Goal: Feedback & Contribution: Submit feedback/report problem

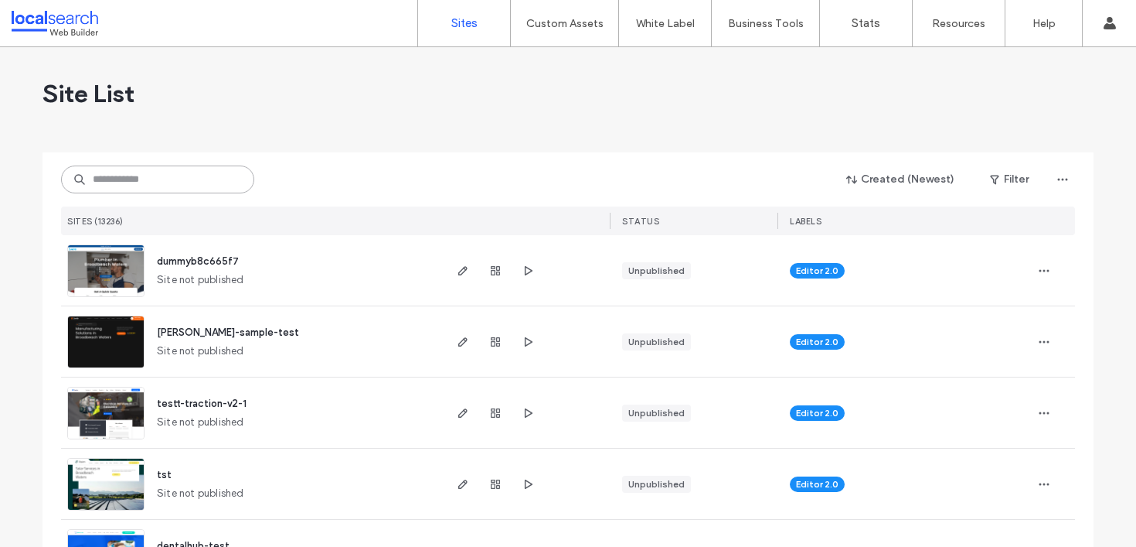
click at [148, 184] on input at bounding box center [157, 179] width 193 height 28
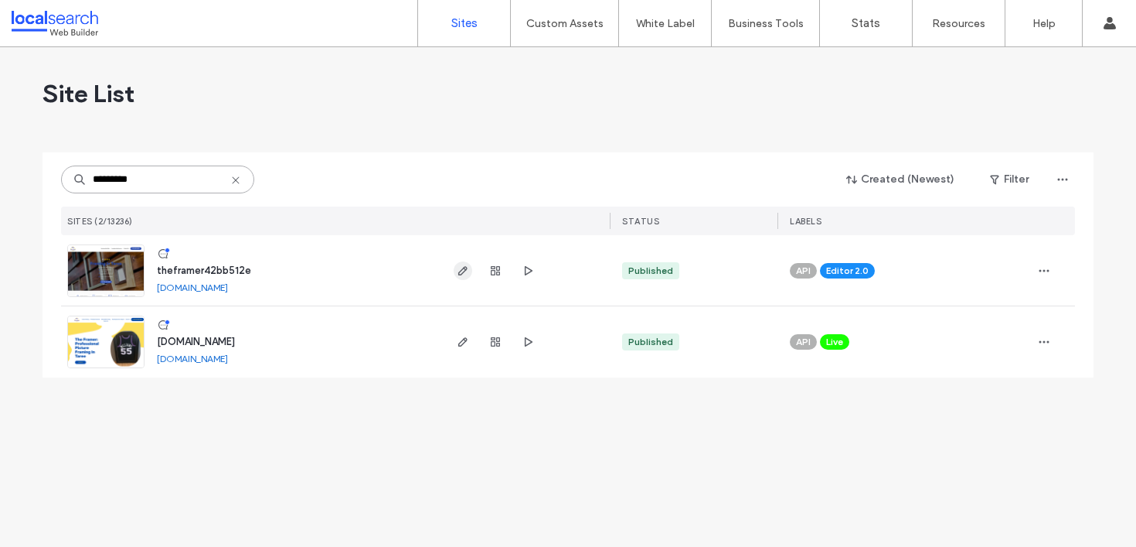
type input "*********"
click at [464, 272] on icon "button" at bounding box center [463, 270] width 12 height 12
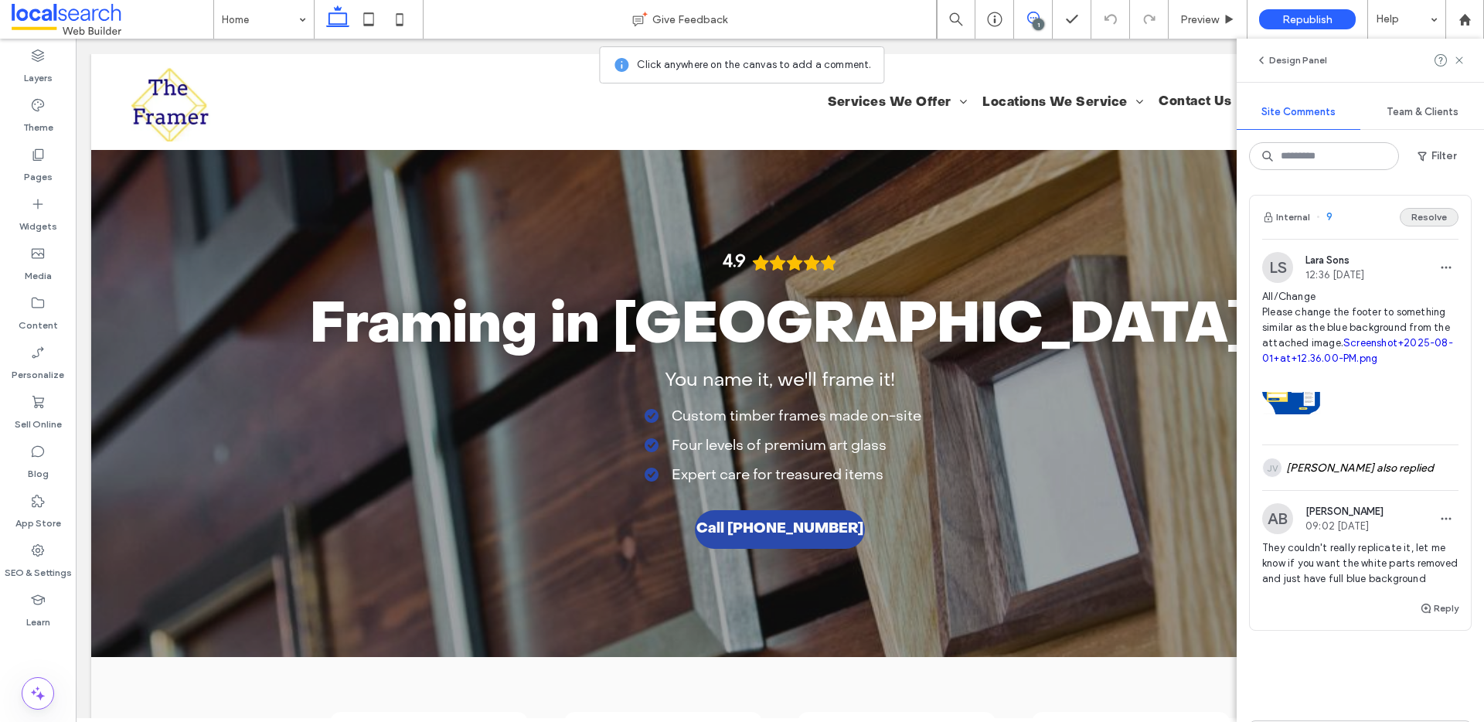
click at [1414, 215] on button "Resolve" at bounding box center [1429, 217] width 59 height 19
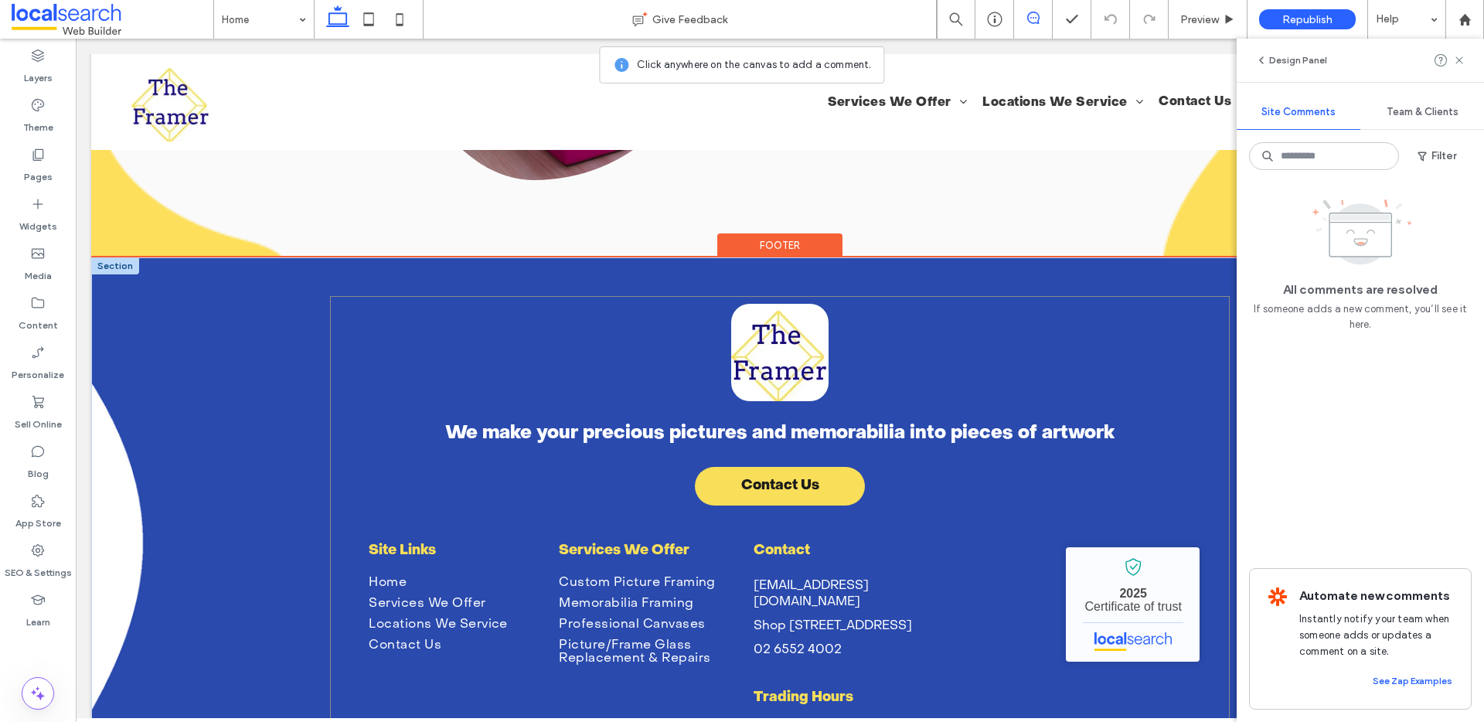
scroll to position [3040, 0]
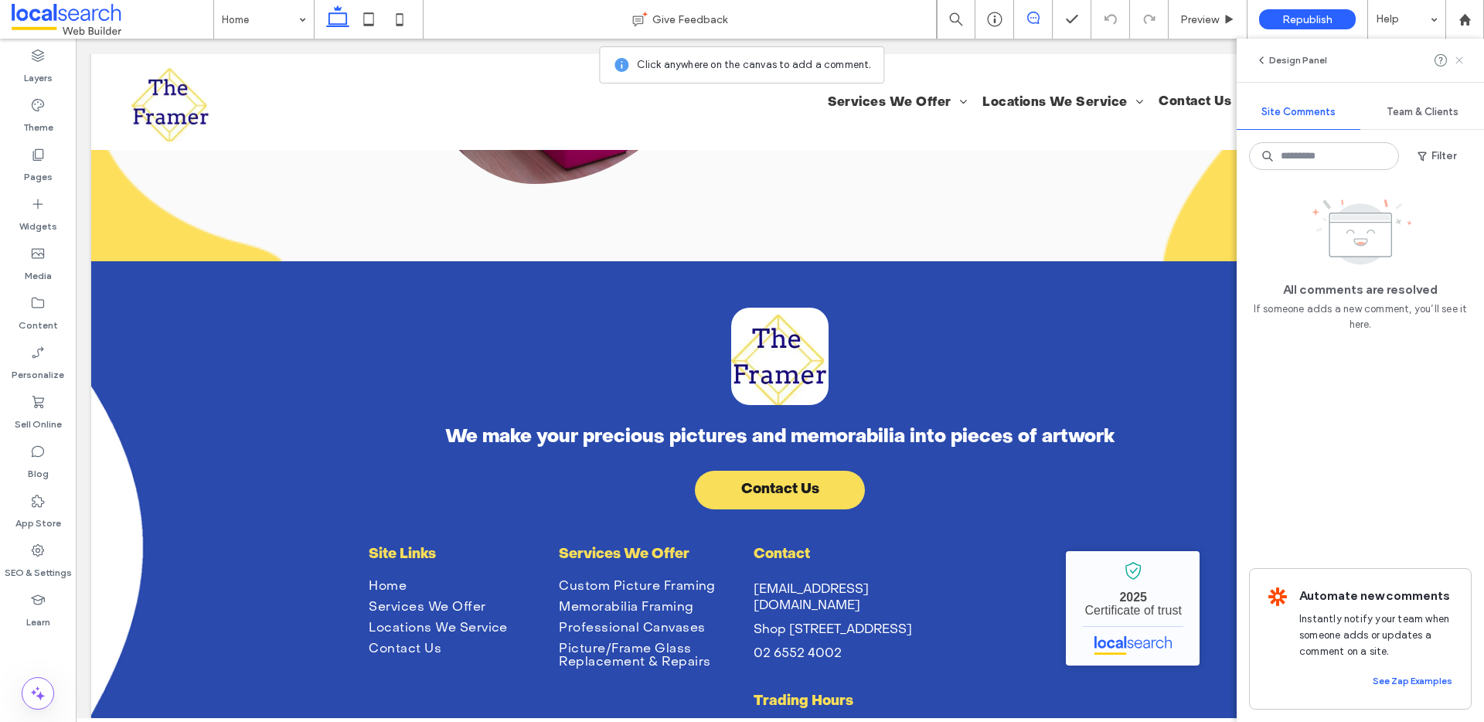
click at [1466, 55] on div "Design Panel" at bounding box center [1360, 60] width 247 height 43
click at [1461, 57] on use at bounding box center [1459, 59] width 7 height 7
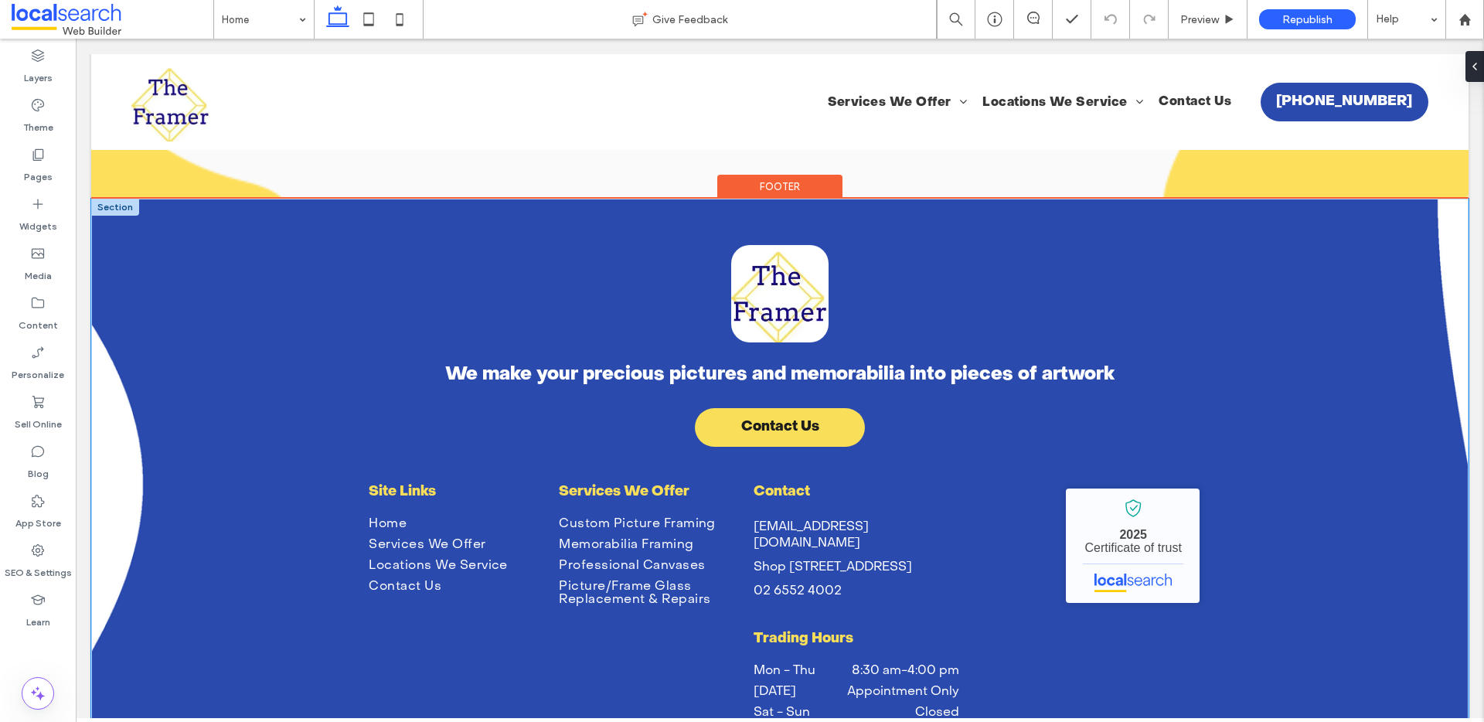
scroll to position [3093, 0]
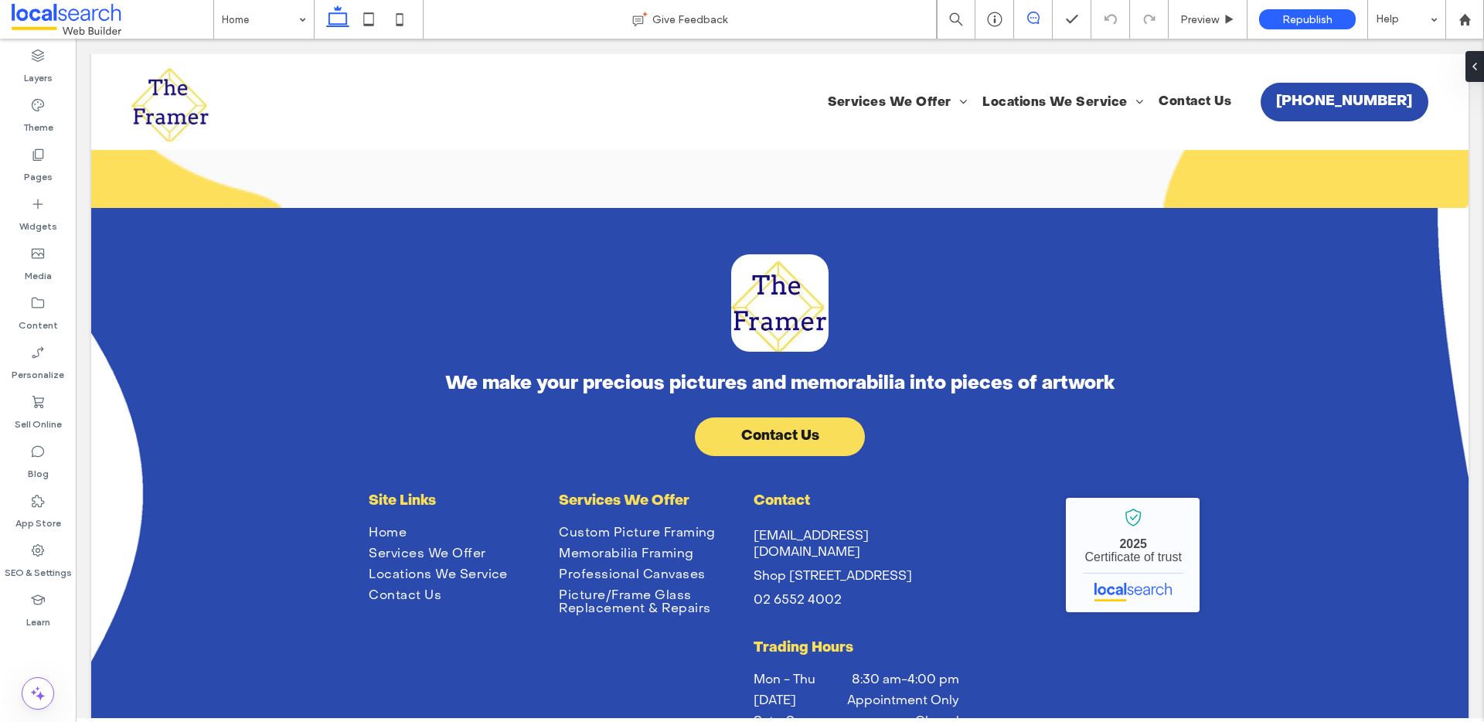
click at [1024, 16] on span at bounding box center [1033, 18] width 38 height 12
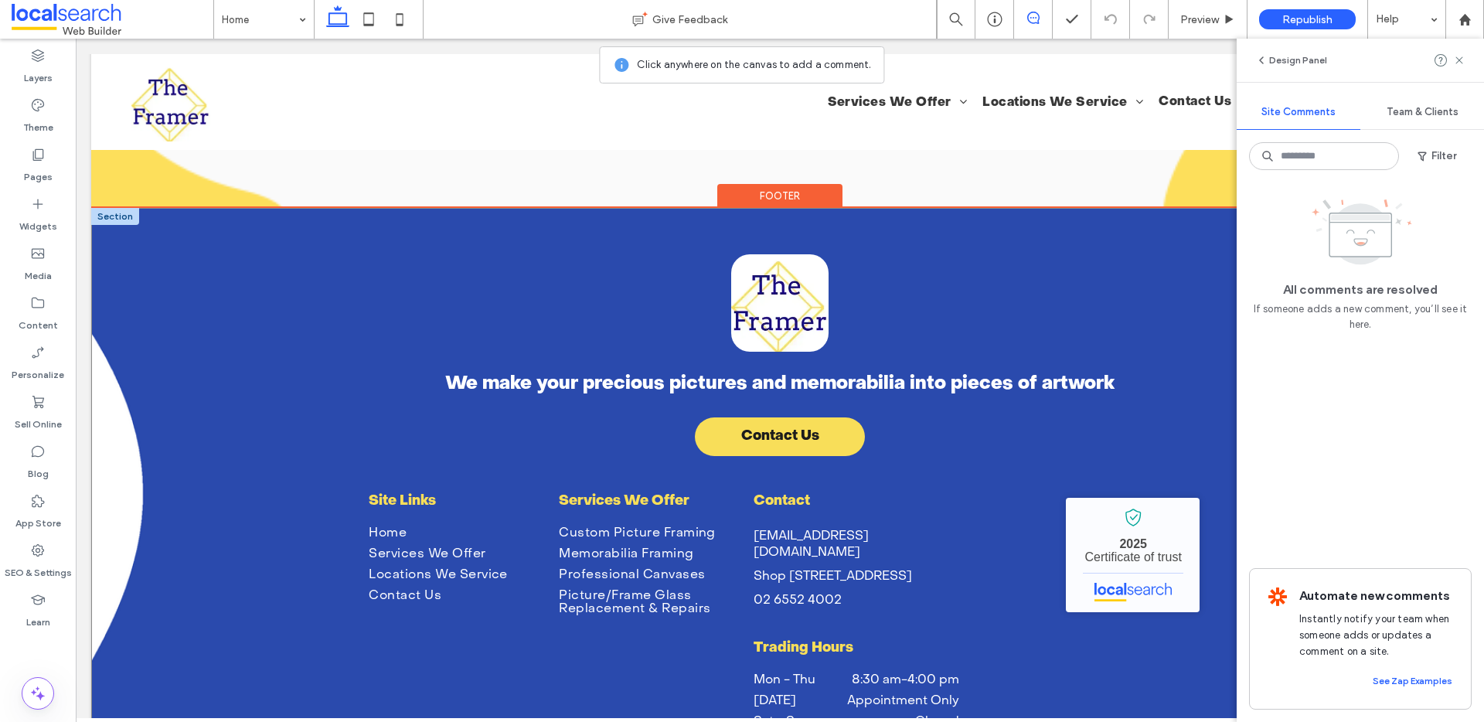
click at [240, 322] on div "We make your precious pictures and memorabilia into pieces of artwork Contact U…" at bounding box center [780, 579] width 1378 height 742
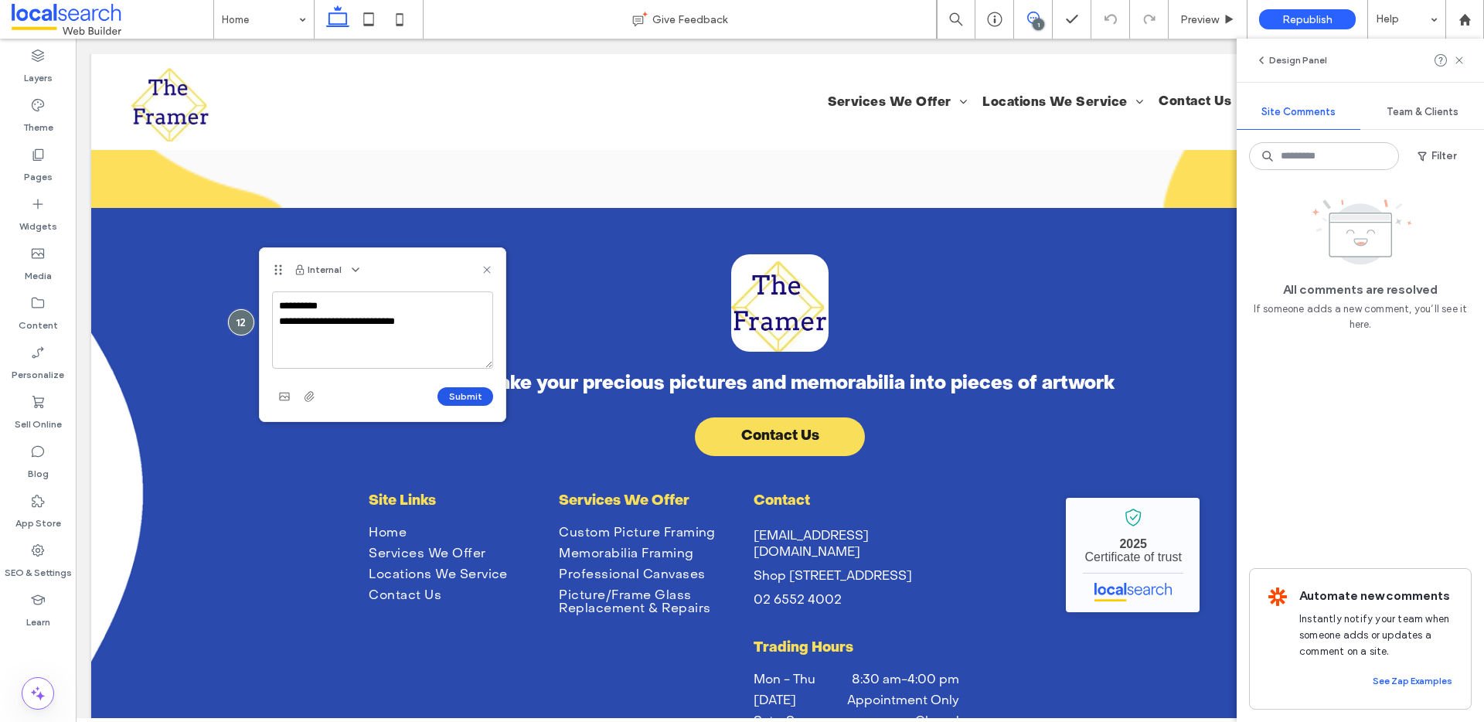
type textarea "**********"
click at [462, 400] on button "Submit" at bounding box center [466, 396] width 56 height 19
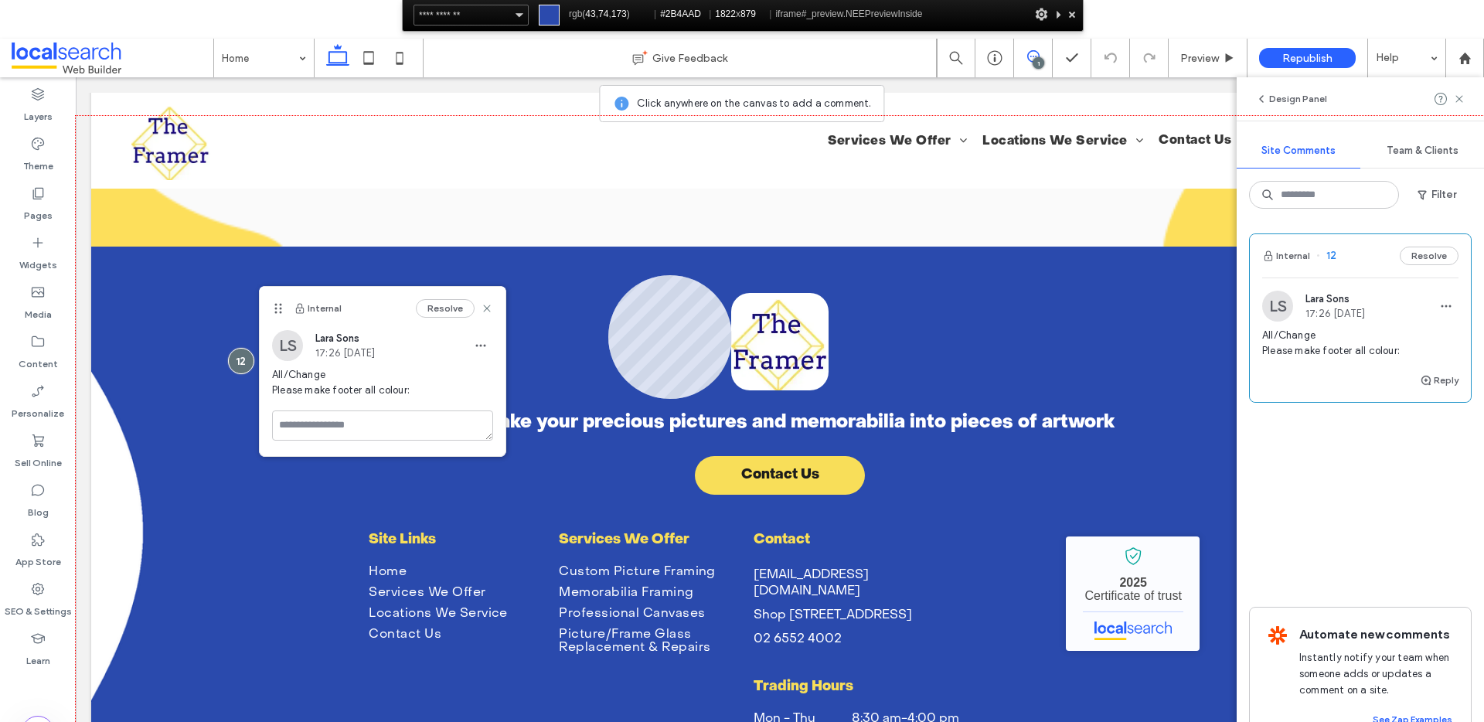
click at [607, 281] on div at bounding box center [780, 456] width 1409 height 680
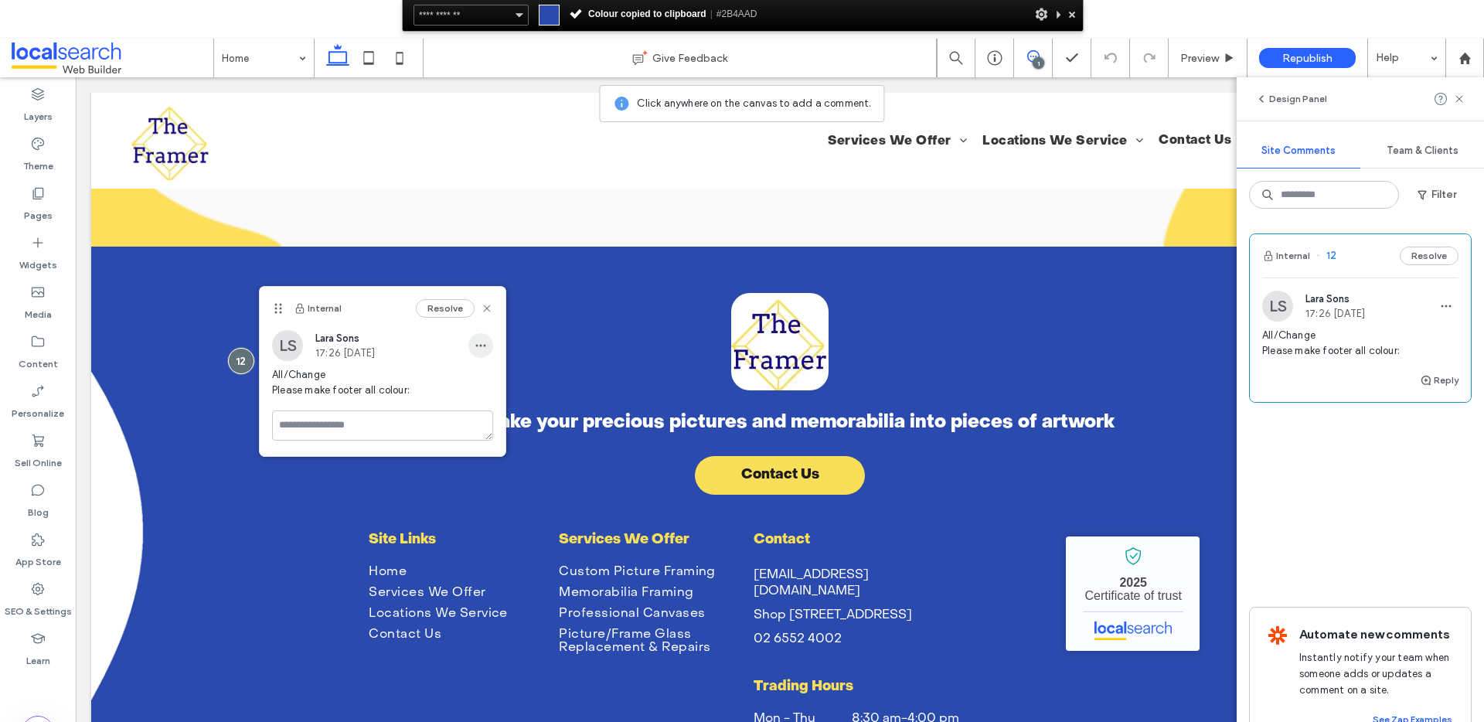
drag, startPoint x: 479, startPoint y: 346, endPoint x: 478, endPoint y: 355, distance: 9.3
click at [479, 346] on icon "button" at bounding box center [481, 345] width 12 height 12
click at [508, 418] on div "Edit" at bounding box center [538, 424] width 138 height 29
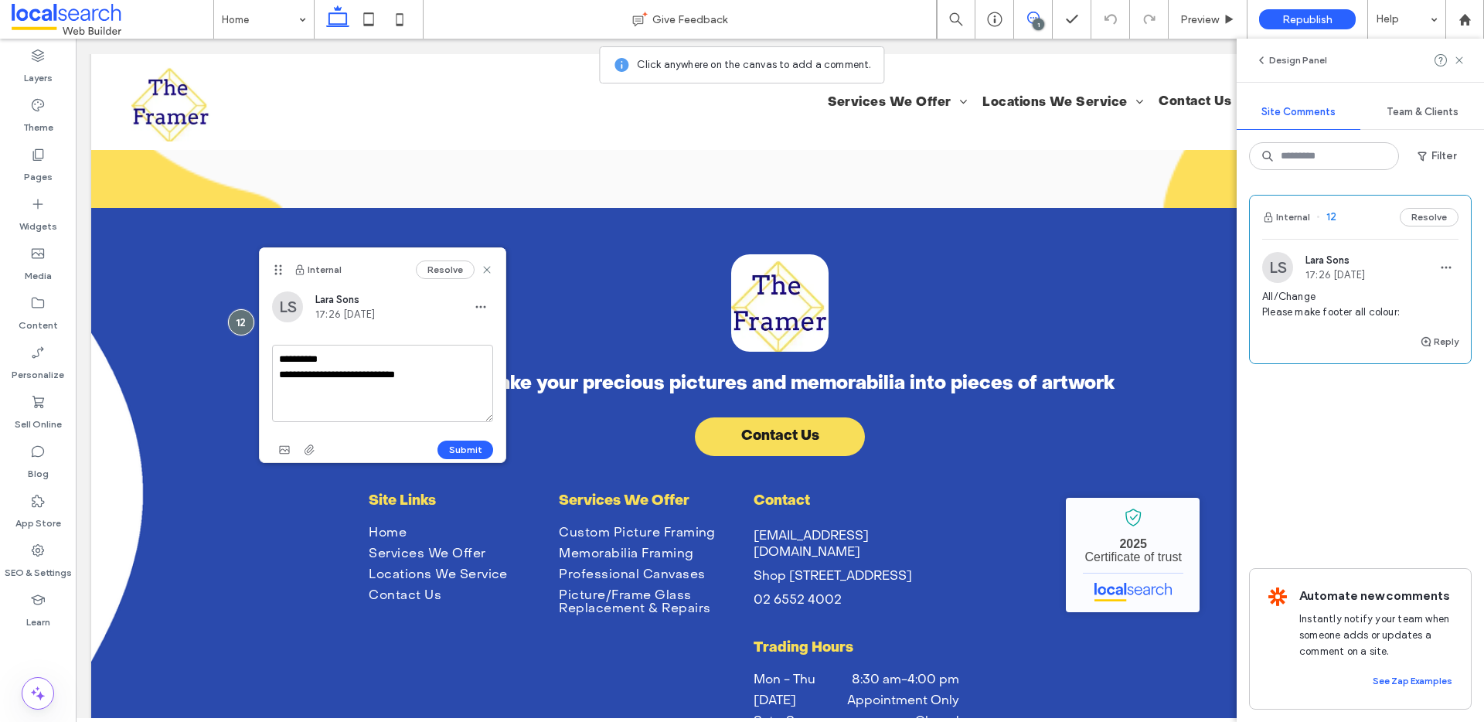
click at [458, 411] on textarea "**********" at bounding box center [382, 383] width 221 height 77
click at [384, 380] on textarea "**********" at bounding box center [382, 383] width 221 height 77
type textarea "**********"
drag, startPoint x: 464, startPoint y: 448, endPoint x: 490, endPoint y: 363, distance: 89.0
click at [464, 448] on button "Submit" at bounding box center [466, 450] width 56 height 19
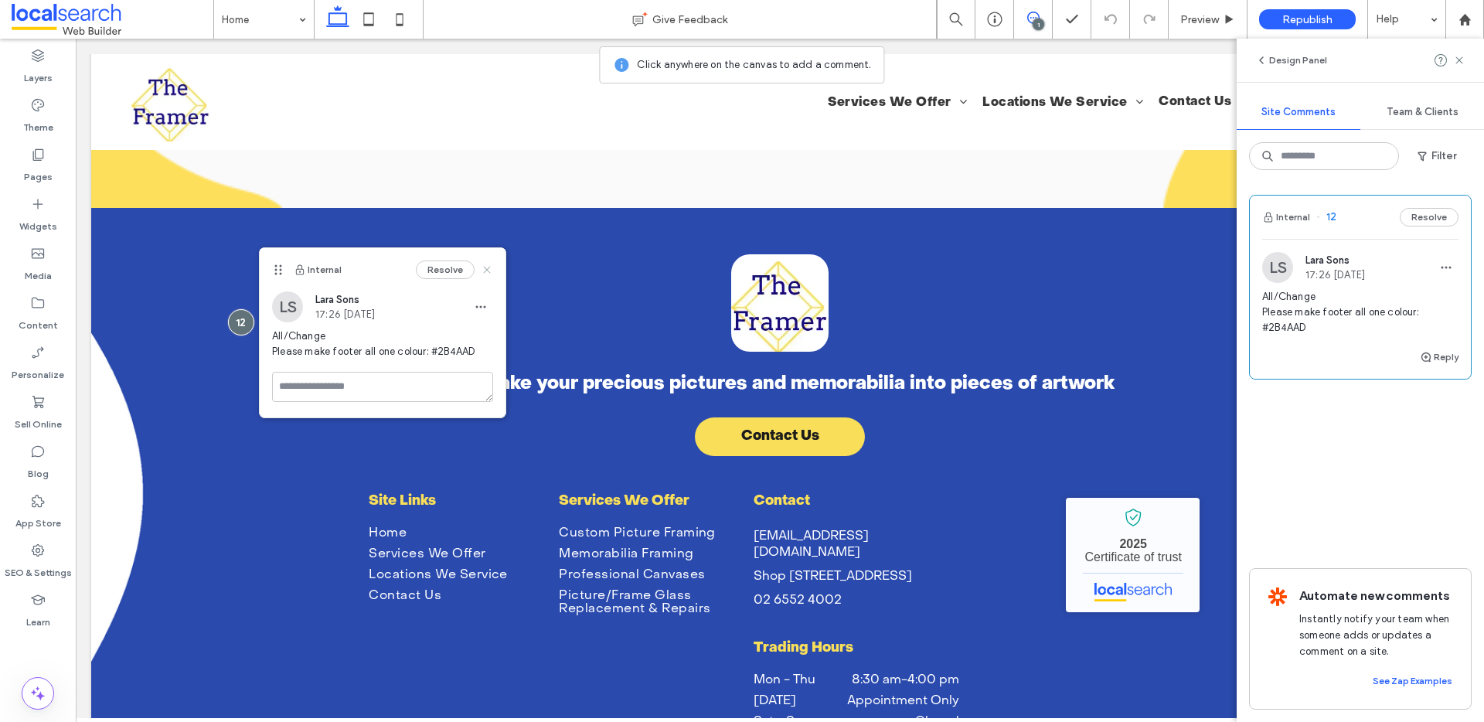
click at [486, 271] on icon at bounding box center [487, 270] width 12 height 12
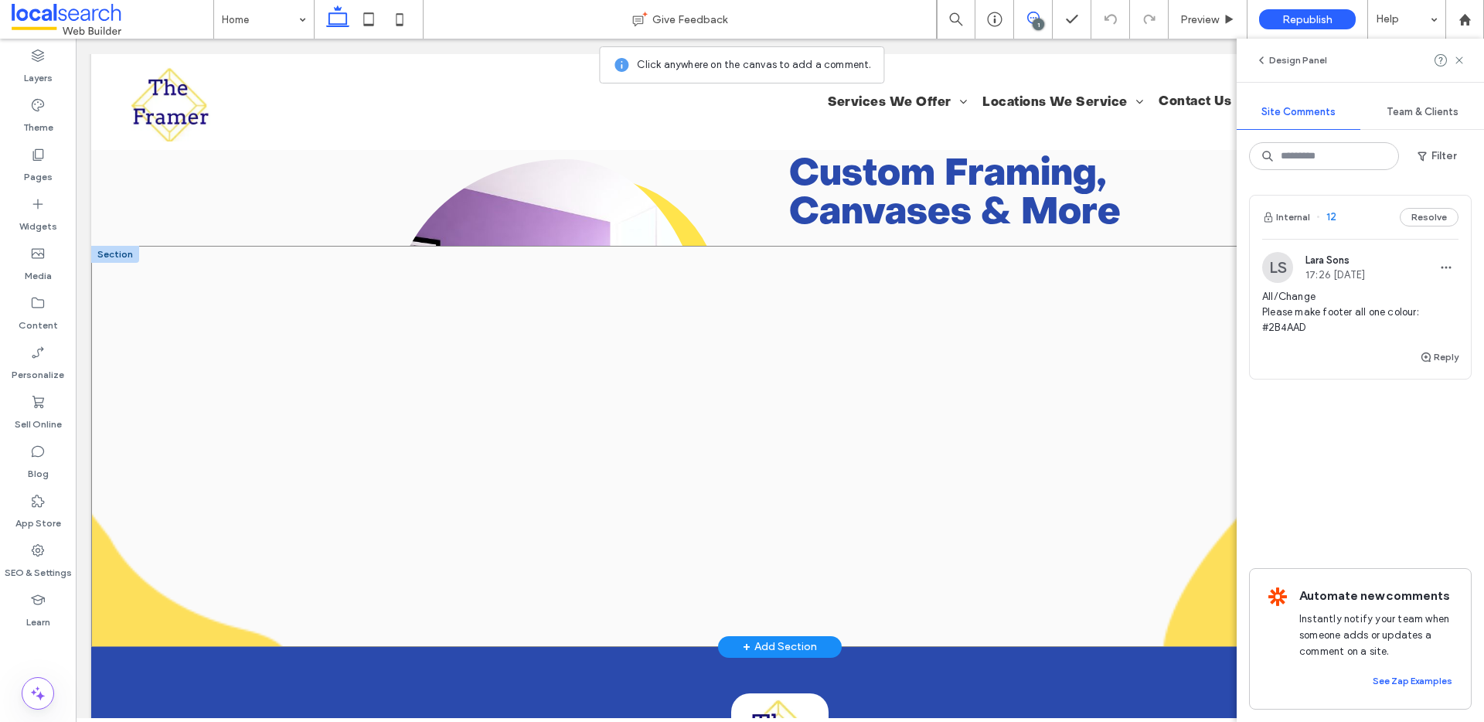
scroll to position [2645, 0]
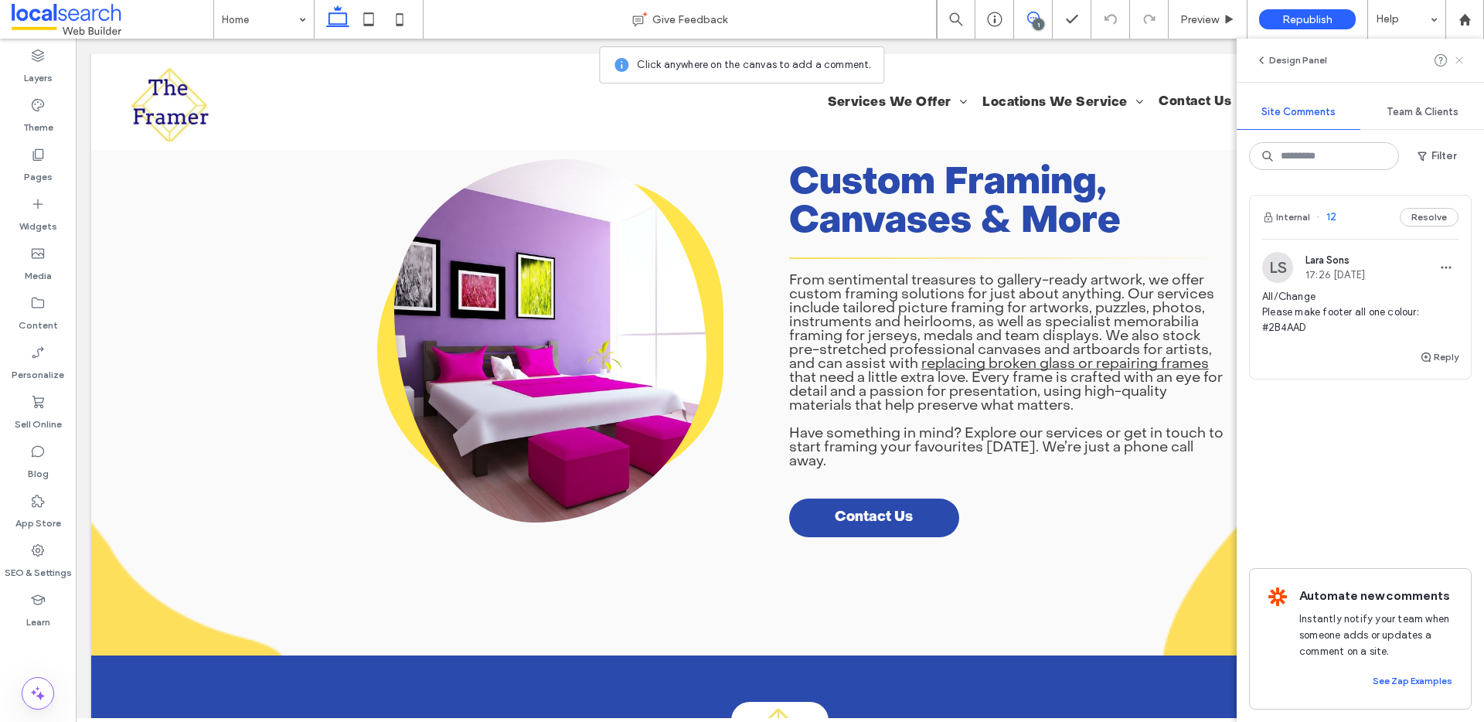
click at [1460, 55] on icon at bounding box center [1459, 60] width 12 height 12
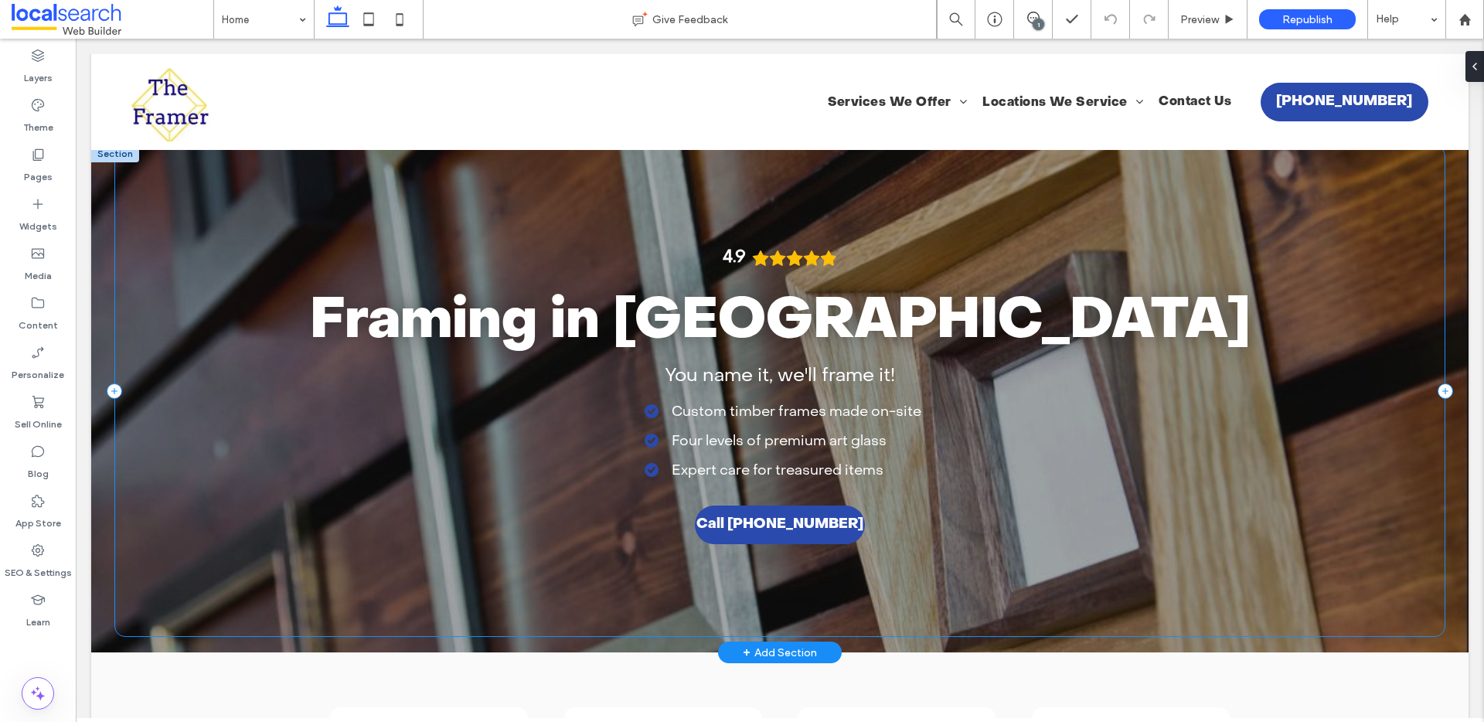
scroll to position [0, 0]
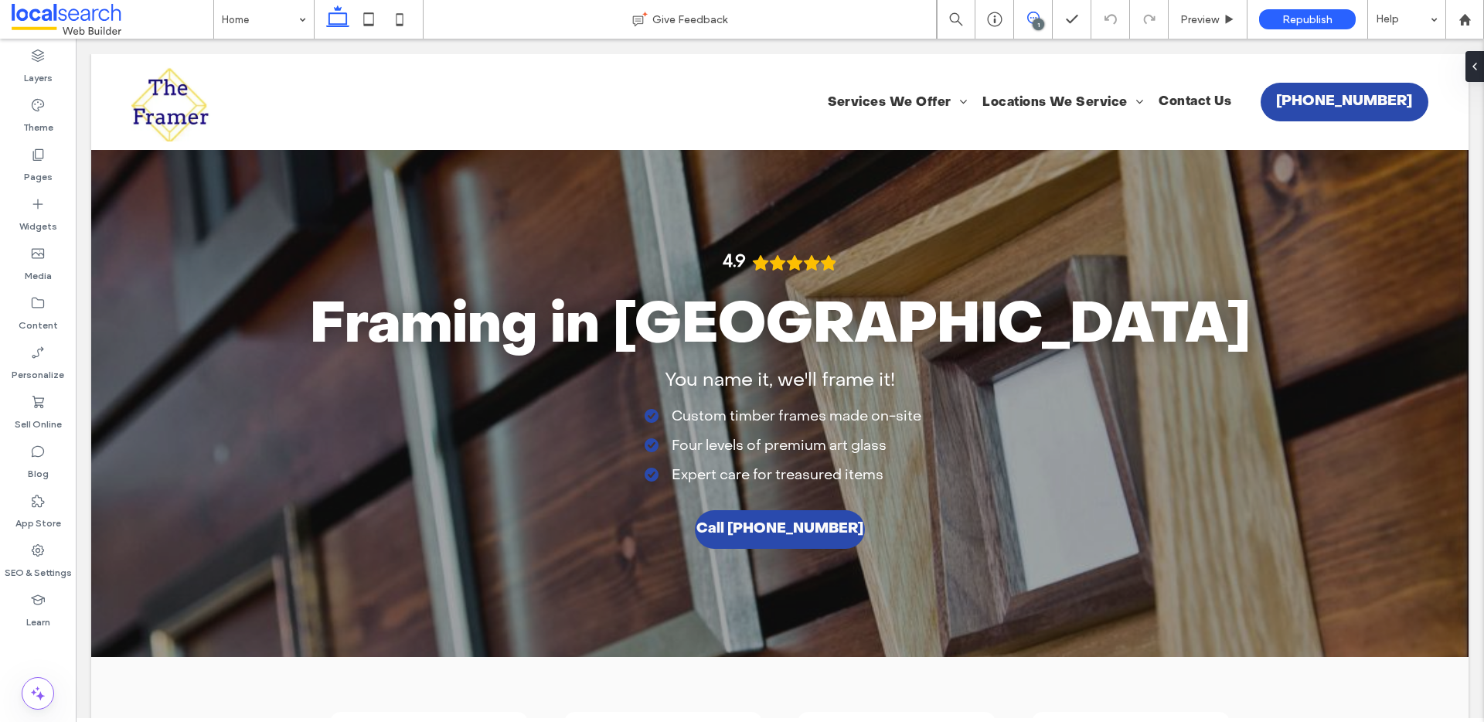
click at [1041, 14] on span at bounding box center [1033, 18] width 38 height 12
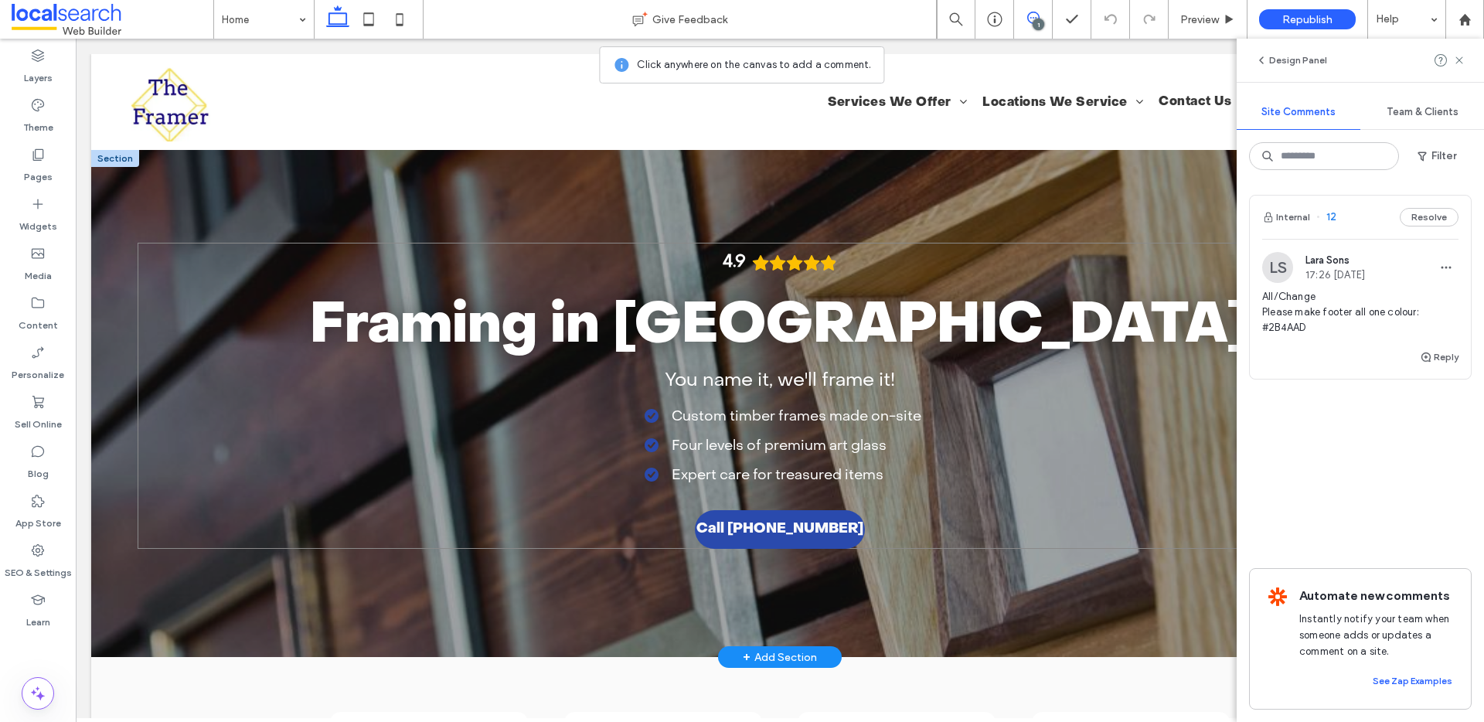
click at [366, 326] on div "4.9 Framing in Taree You name it, we'll frame it! Custom timber frames made on-…" at bounding box center [780, 396] width 1285 height 306
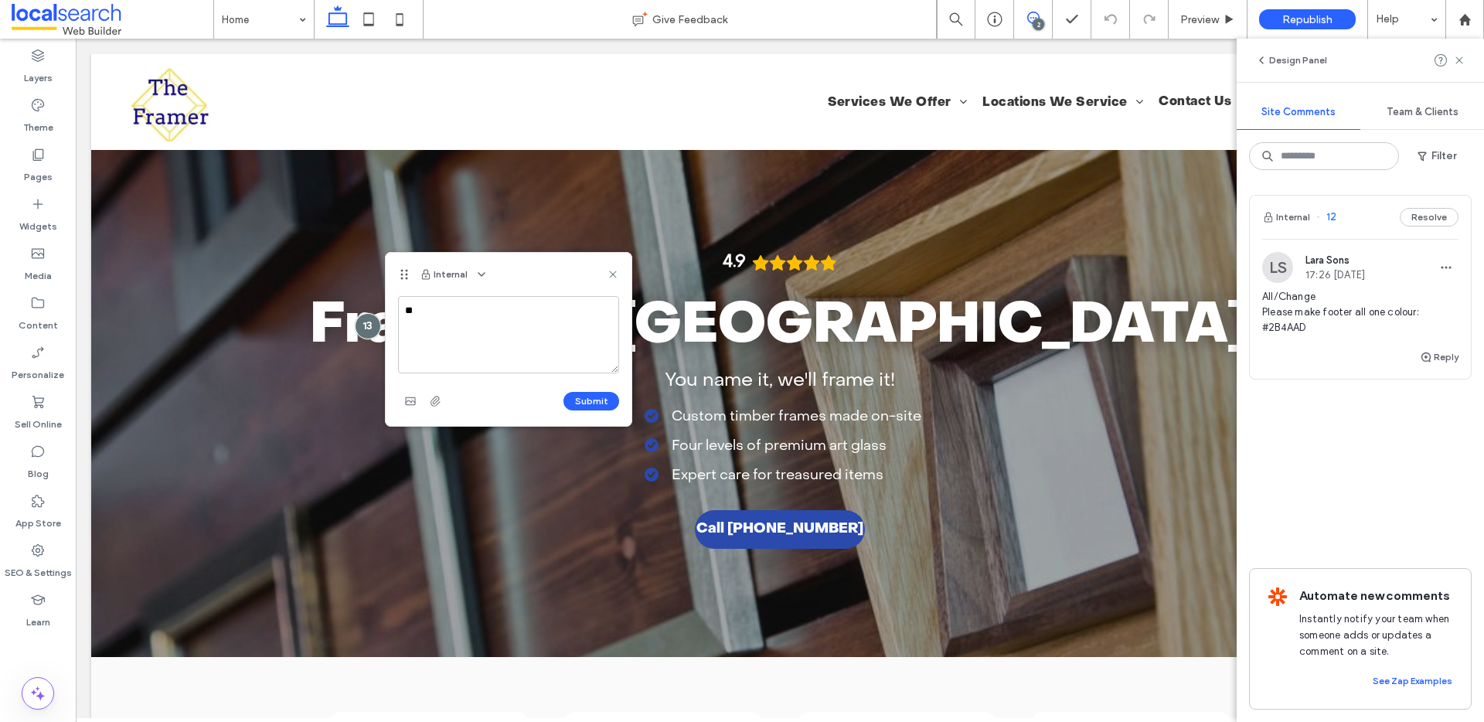
type textarea "*"
type textarea "**********"
click at [602, 397] on button "Submit" at bounding box center [592, 401] width 56 height 19
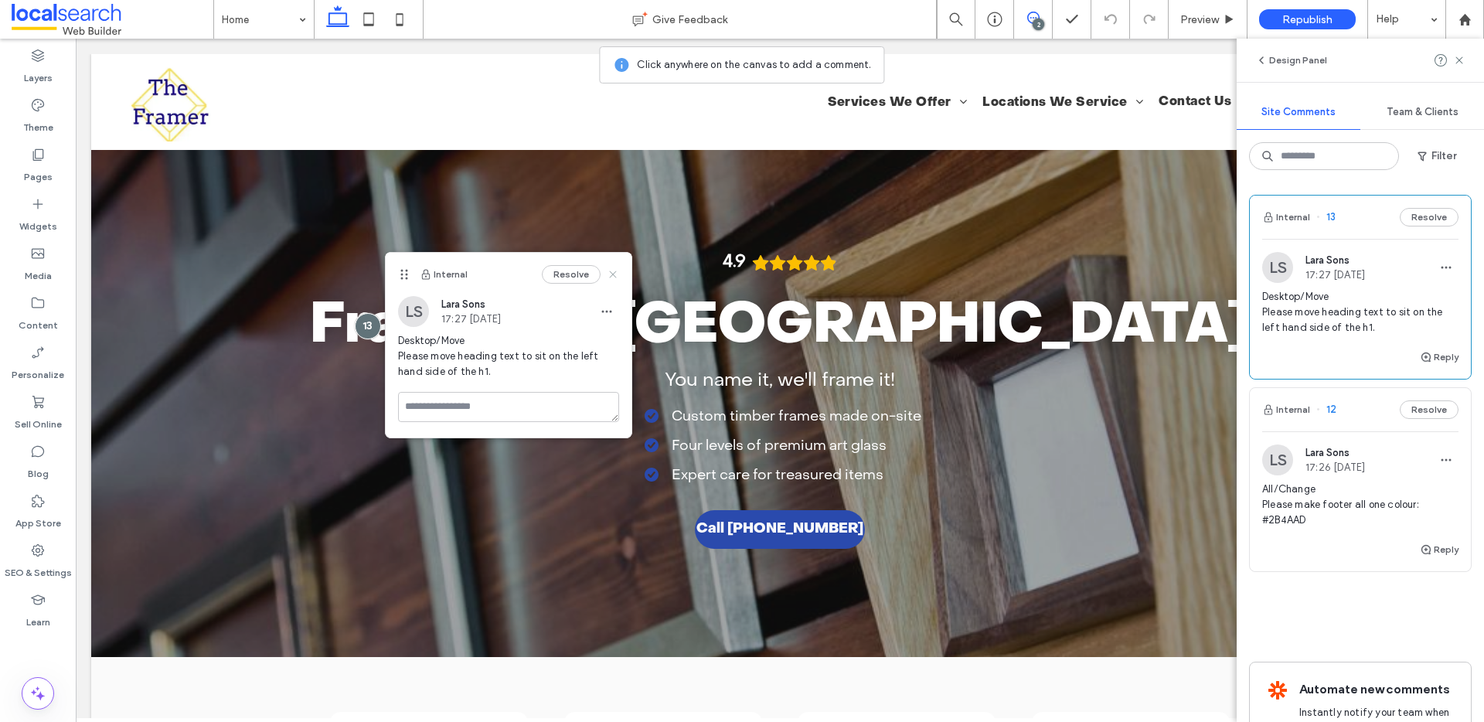
click at [615, 270] on icon at bounding box center [613, 274] width 12 height 12
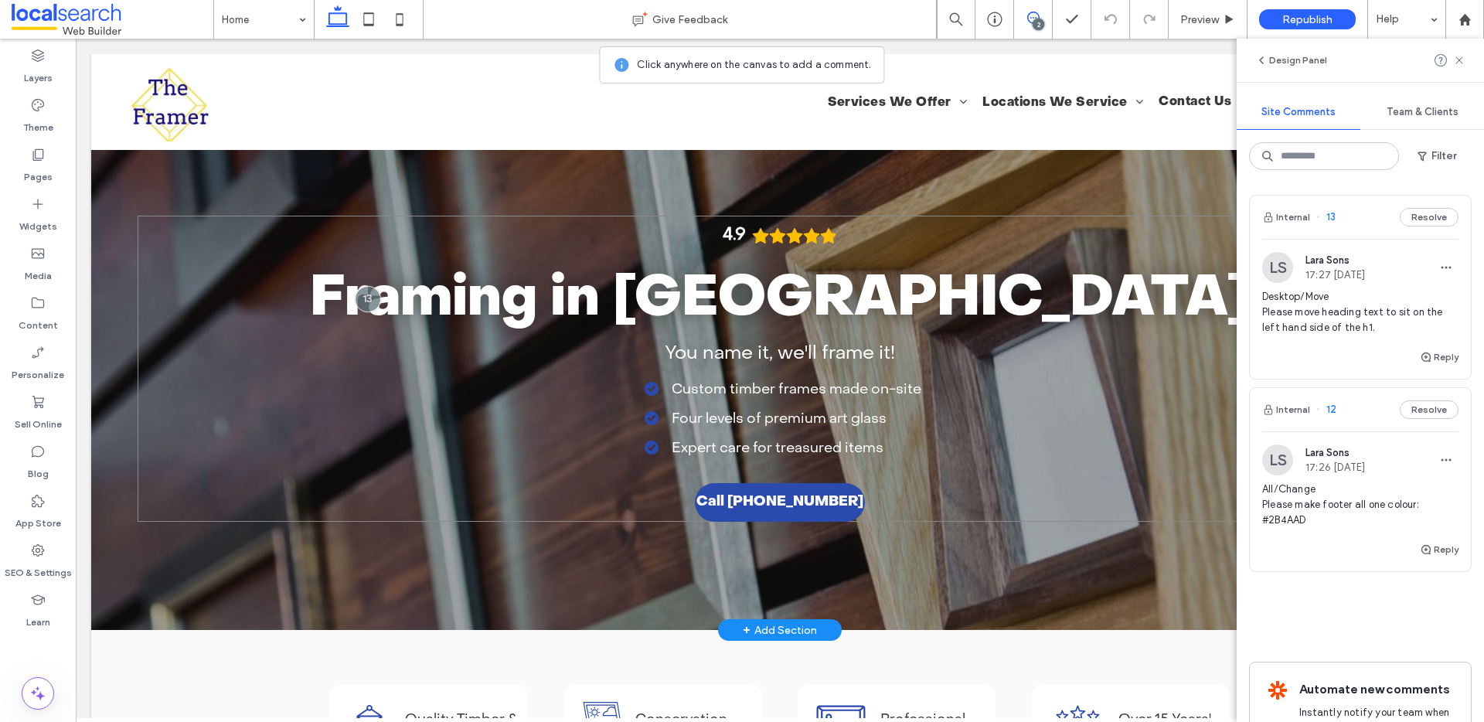
scroll to position [138, 0]
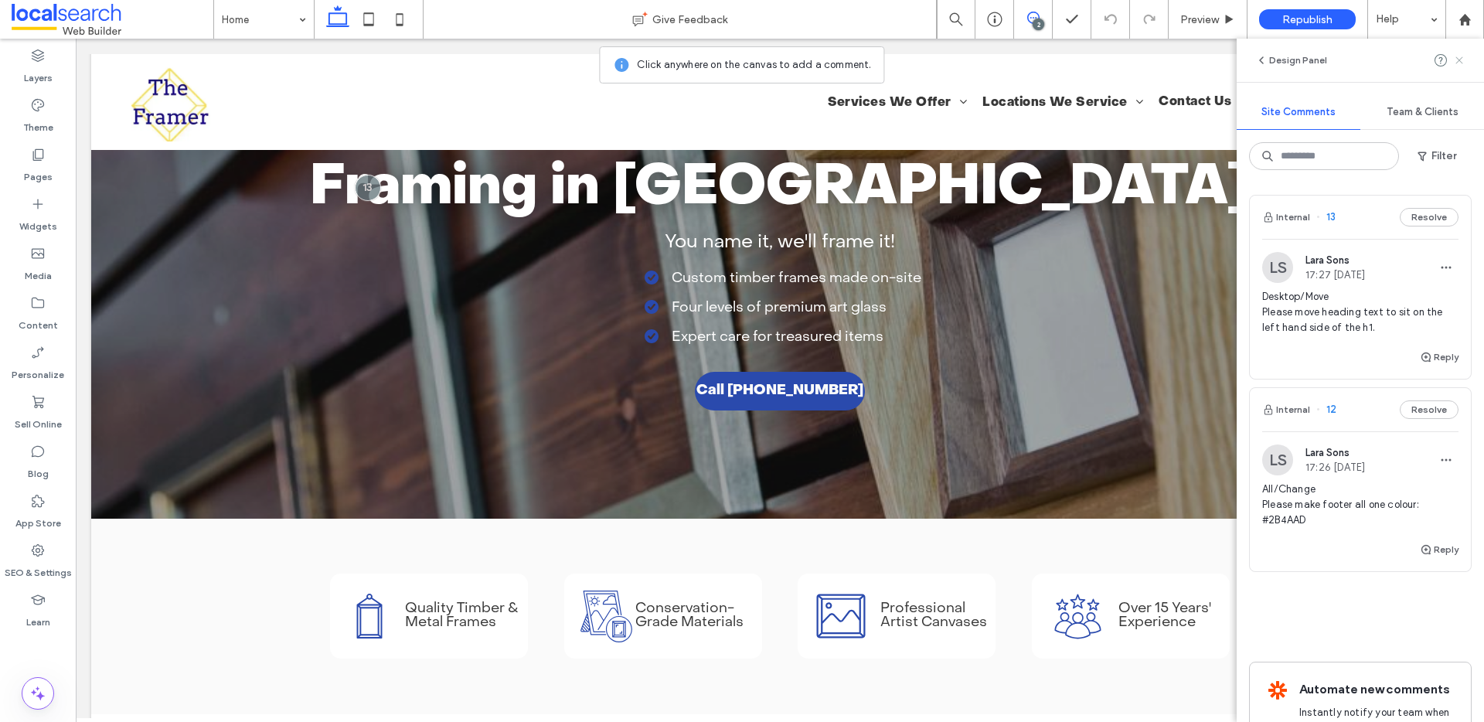
click at [1456, 59] on icon at bounding box center [1459, 60] width 12 height 12
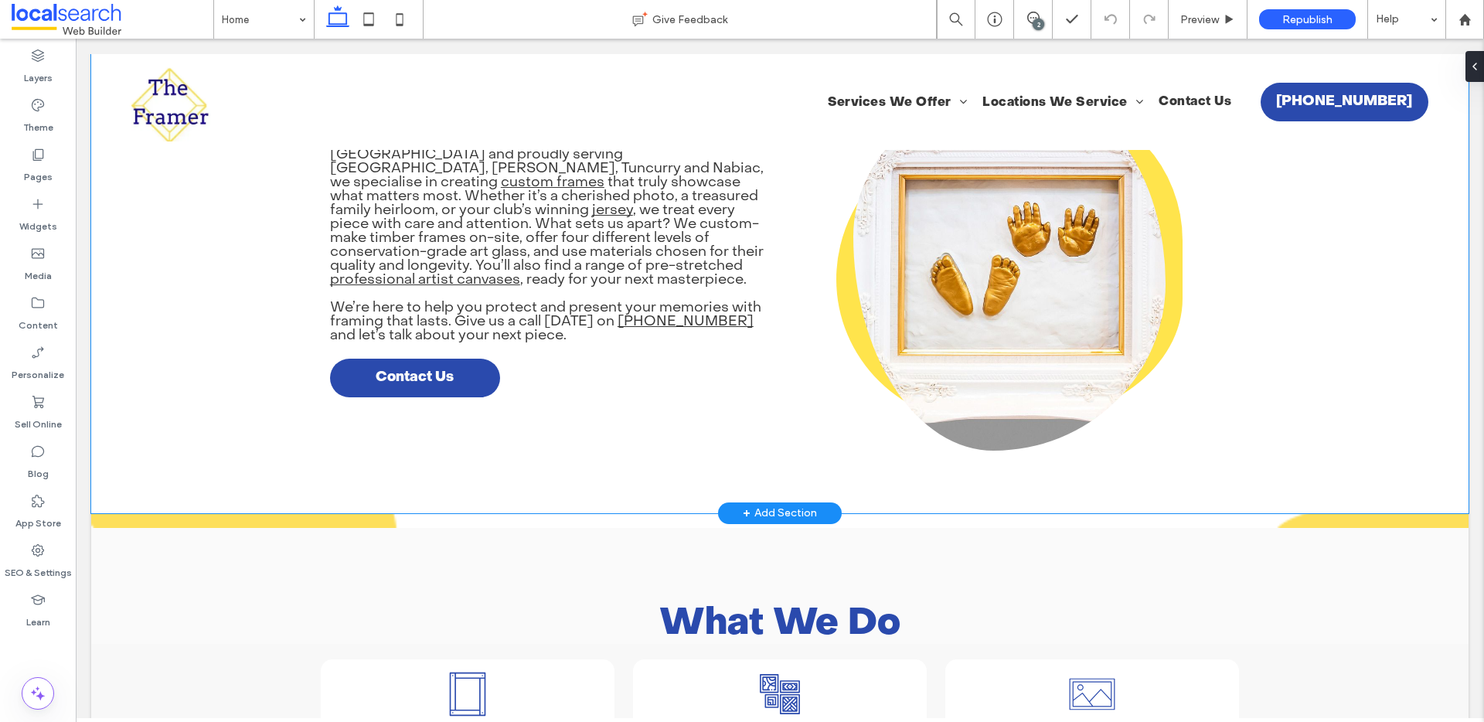
scroll to position [918, 0]
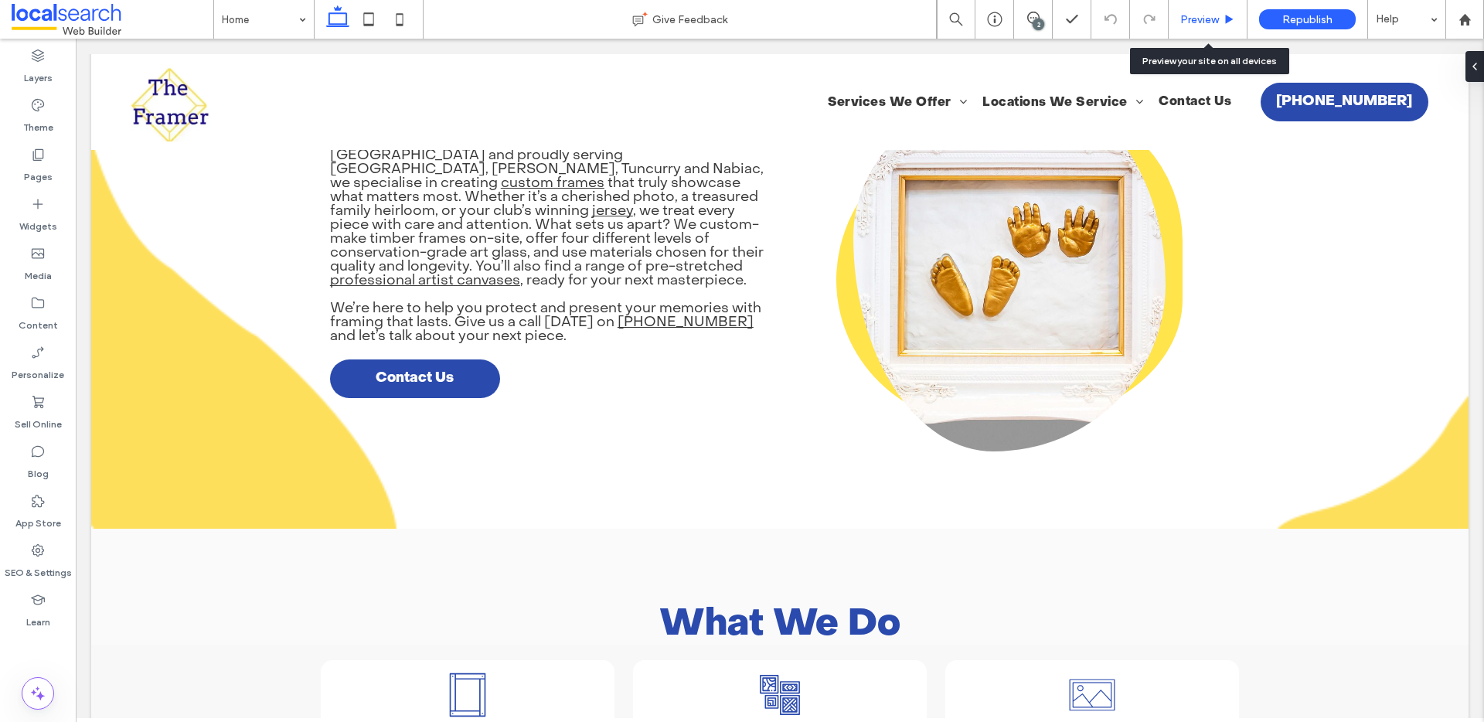
click at [1224, 10] on div "Preview" at bounding box center [1208, 19] width 79 height 39
click at [1208, 26] on div "Preview" at bounding box center [1208, 19] width 79 height 39
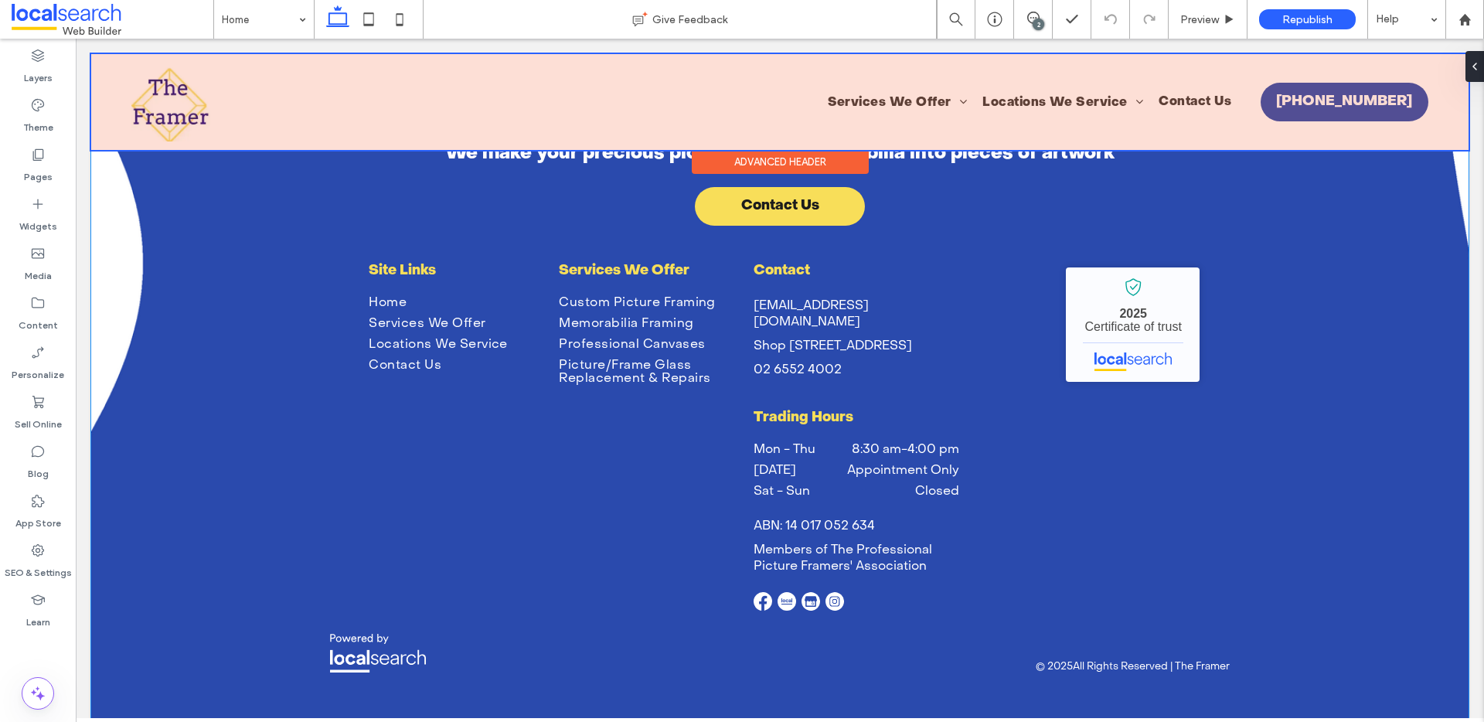
scroll to position [3327, 0]
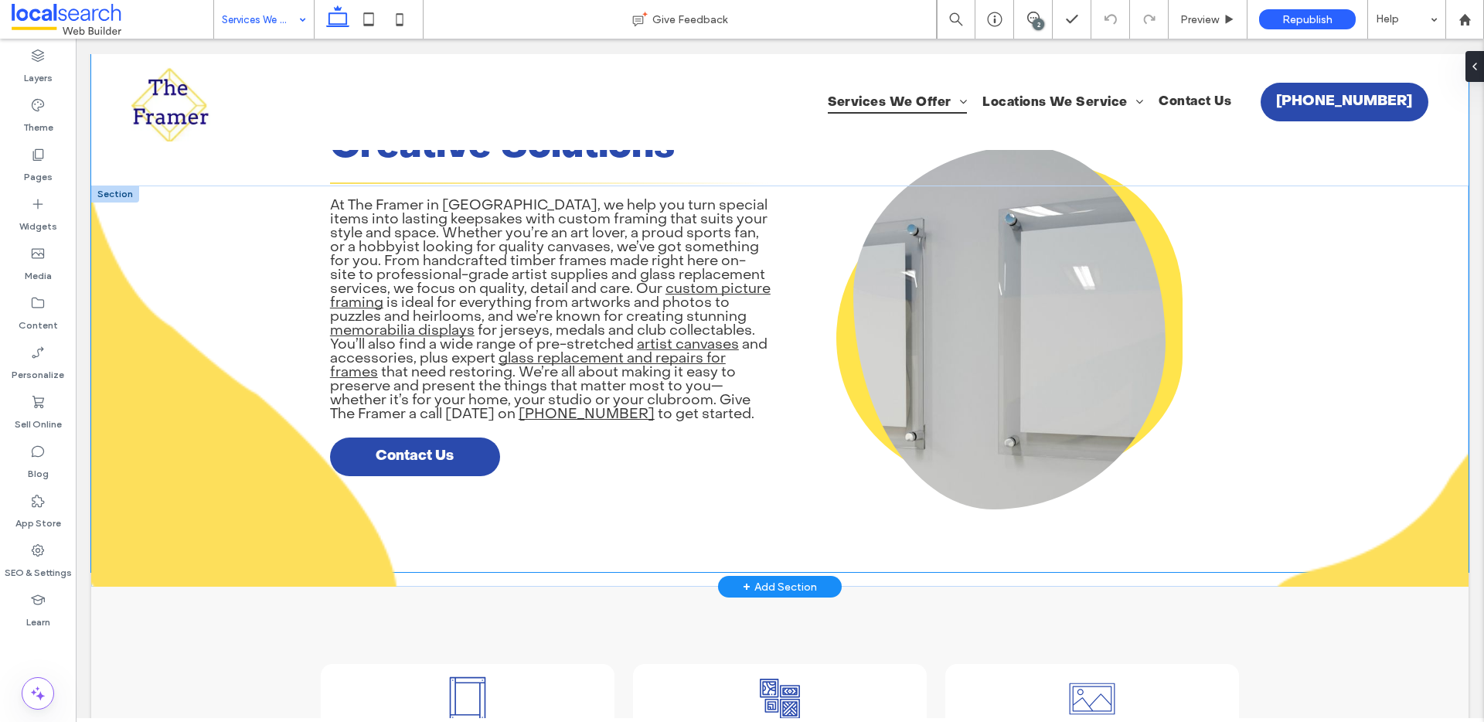
scroll to position [530, 0]
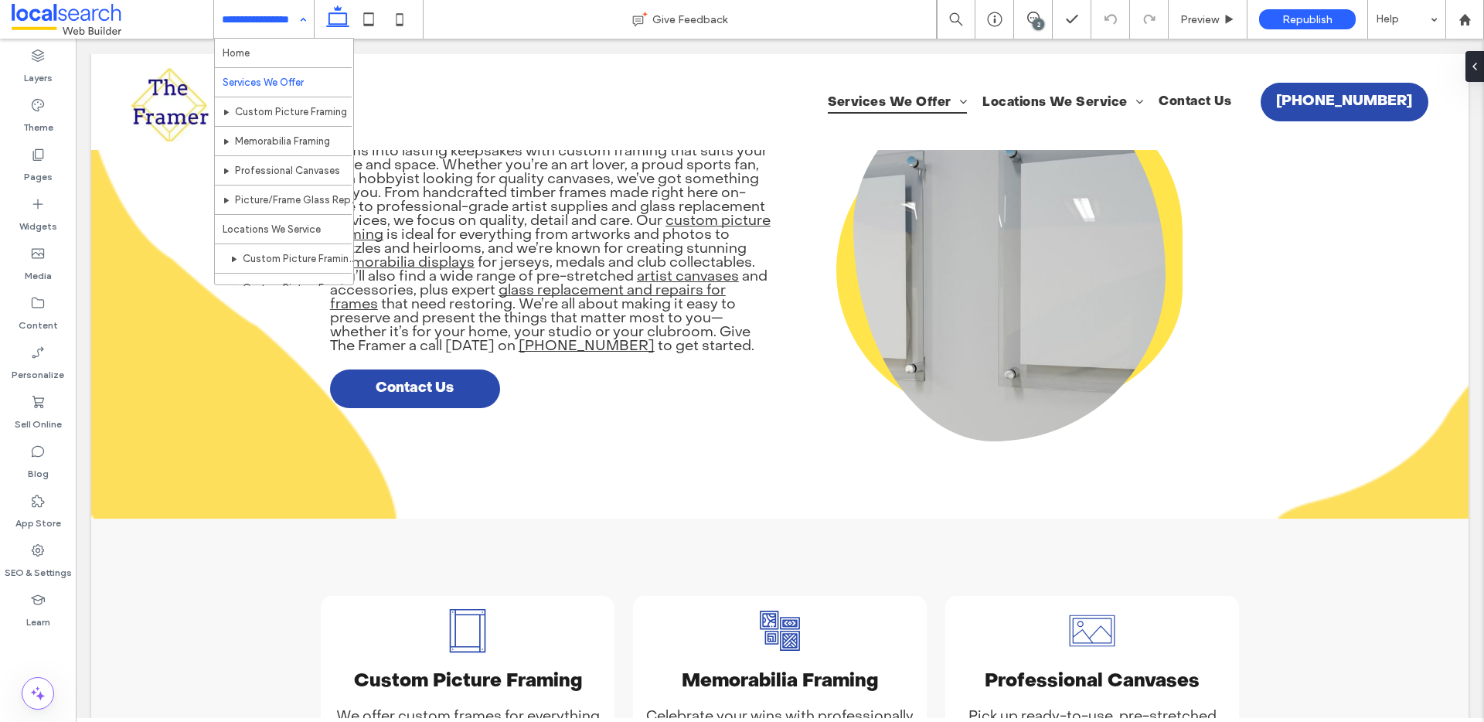
click at [267, 29] on input at bounding box center [260, 19] width 77 height 39
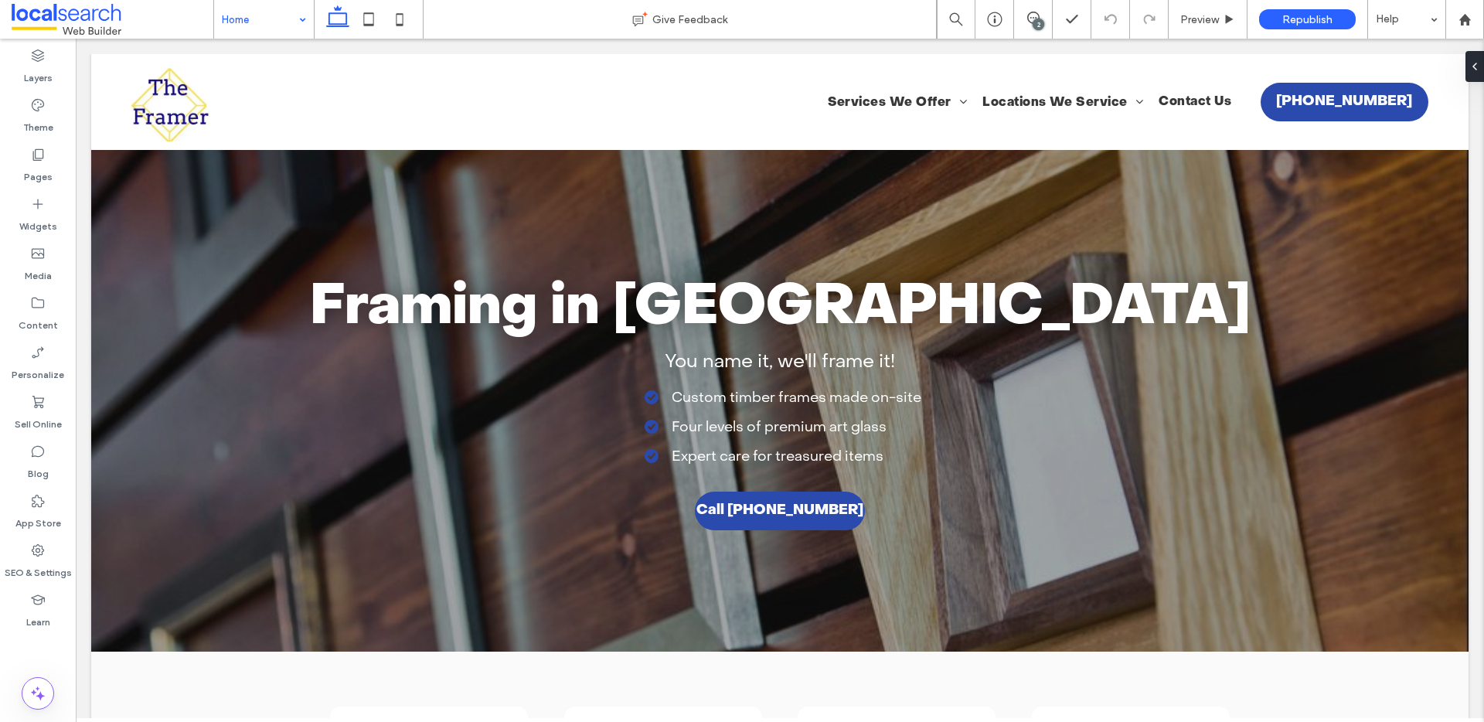
scroll to position [0, 0]
